Goal: Transaction & Acquisition: Purchase product/service

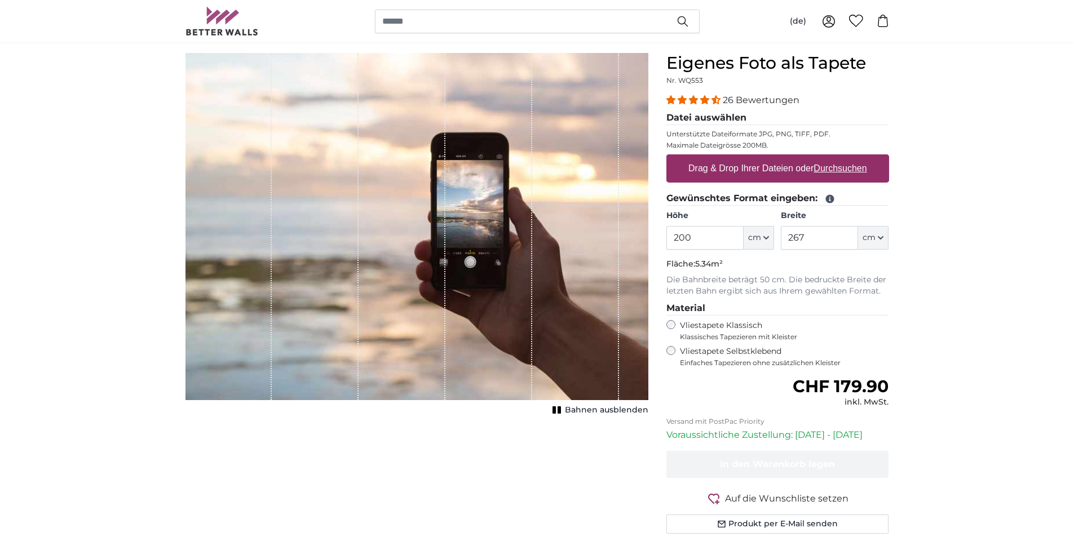
scroll to position [113, 0]
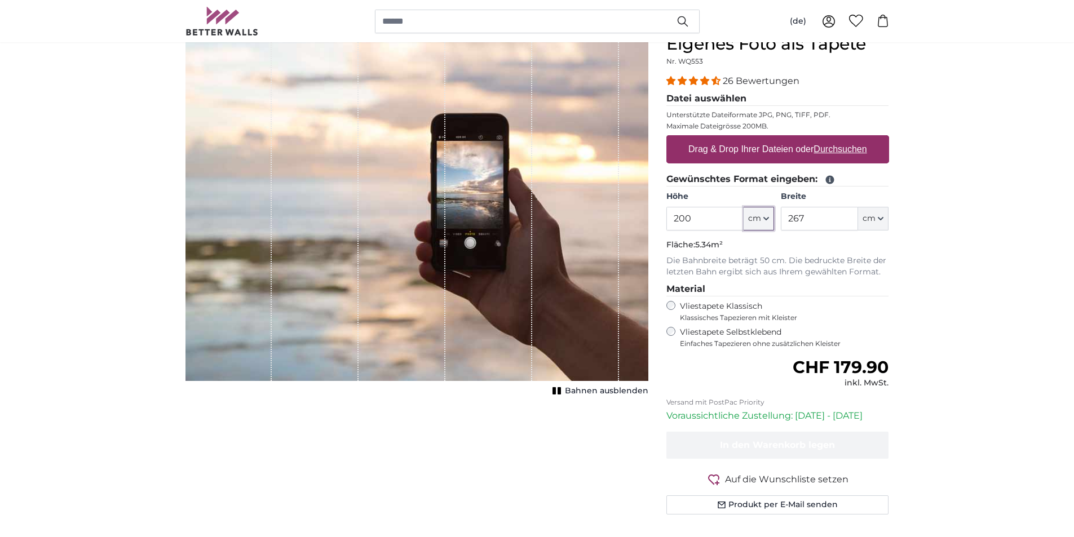
click at [768, 217] on icon "button" at bounding box center [767, 219] width 6 height 6
click at [716, 219] on input "200" at bounding box center [705, 219] width 77 height 24
type input "2"
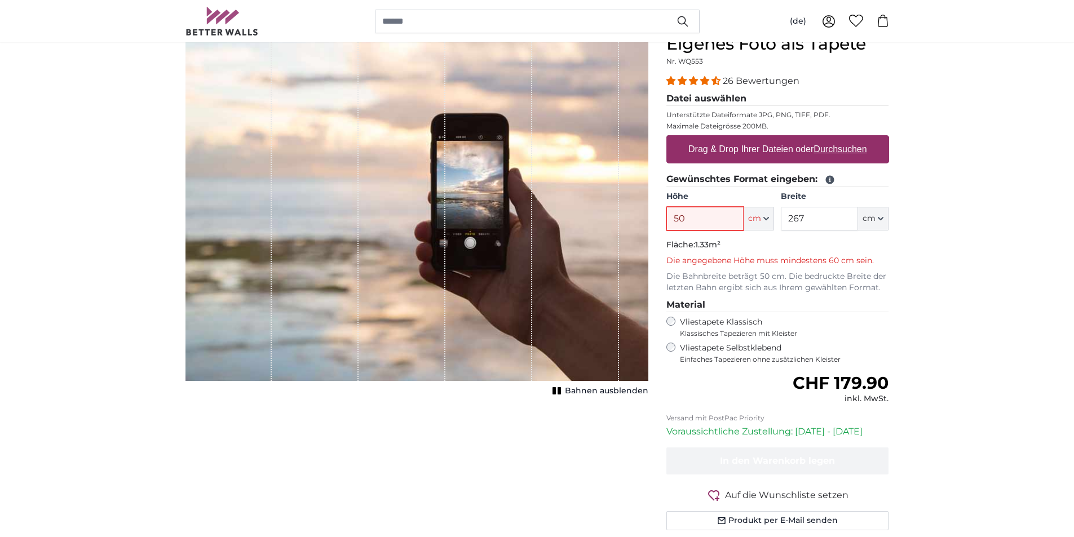
type input "50"
click at [818, 221] on input "267" at bounding box center [819, 219] width 77 height 24
type input "2"
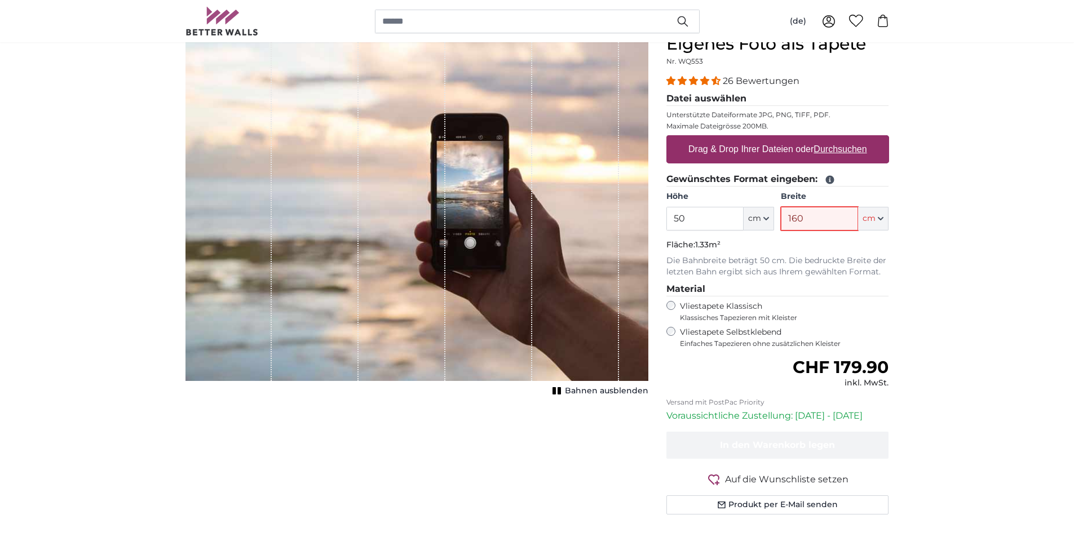
type input "160"
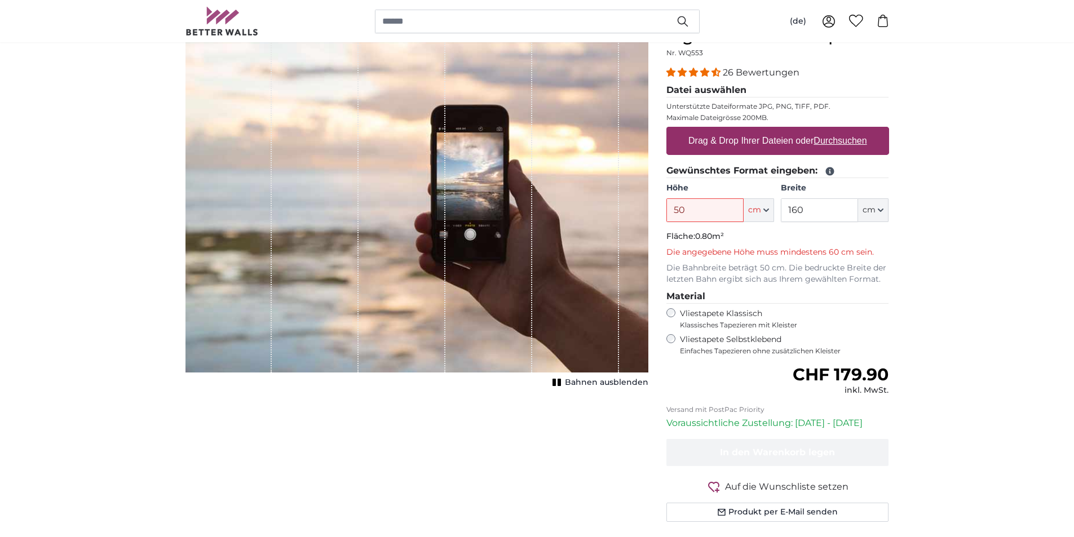
scroll to position [0, 0]
